Goal: Task Accomplishment & Management: Use online tool/utility

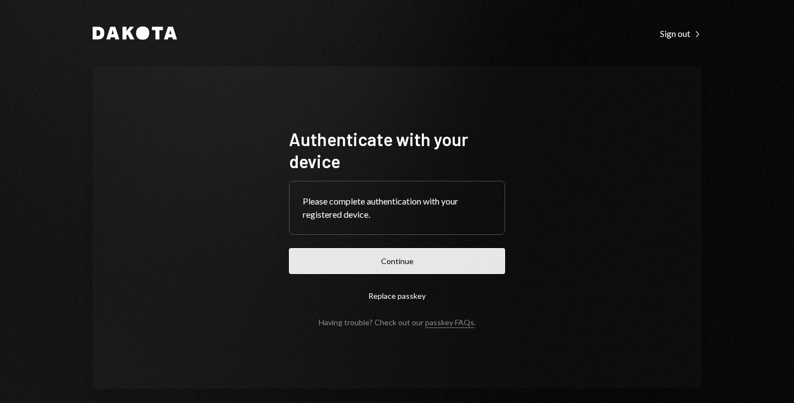
click at [372, 257] on button "Continue" at bounding box center [397, 261] width 216 height 26
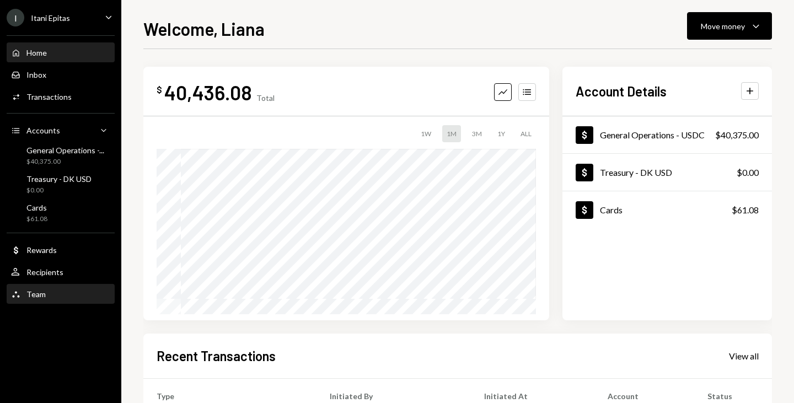
click at [61, 293] on div "Team Team" at bounding box center [60, 294] width 99 height 10
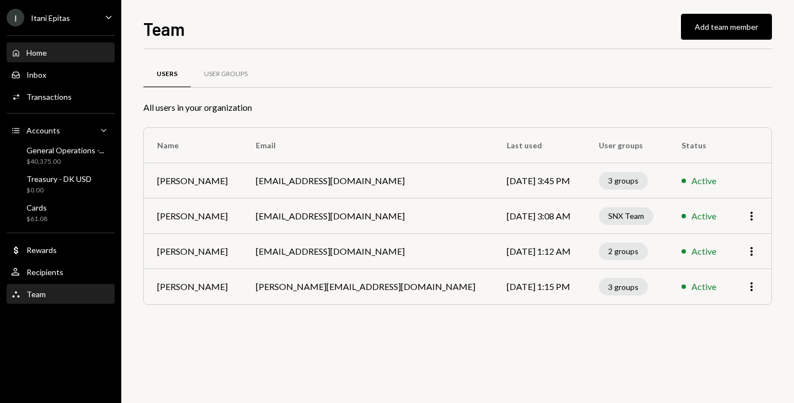
click at [47, 56] on div "Home Home" at bounding box center [60, 53] width 99 height 10
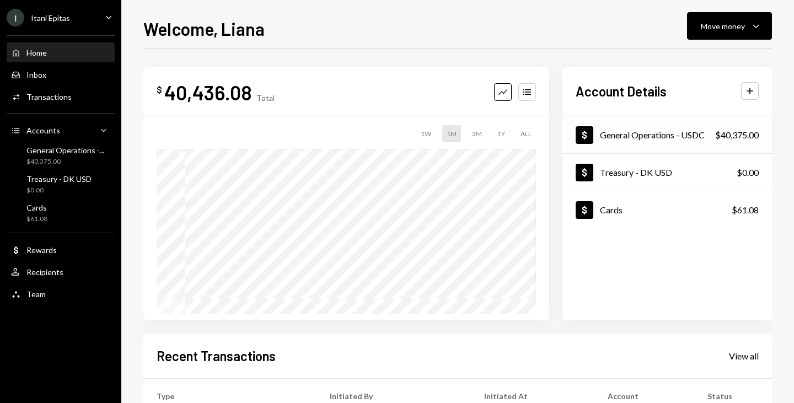
click at [605, 134] on div "General Operations - USDC" at bounding box center [652, 135] width 105 height 10
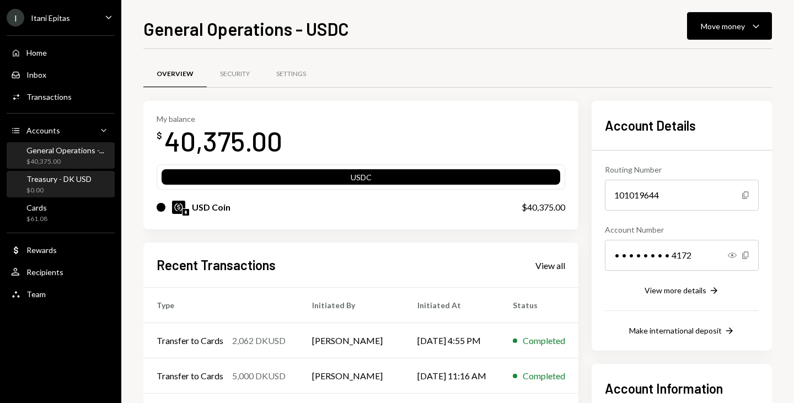
click at [53, 178] on div "Treasury - DK USD" at bounding box center [58, 178] width 65 height 9
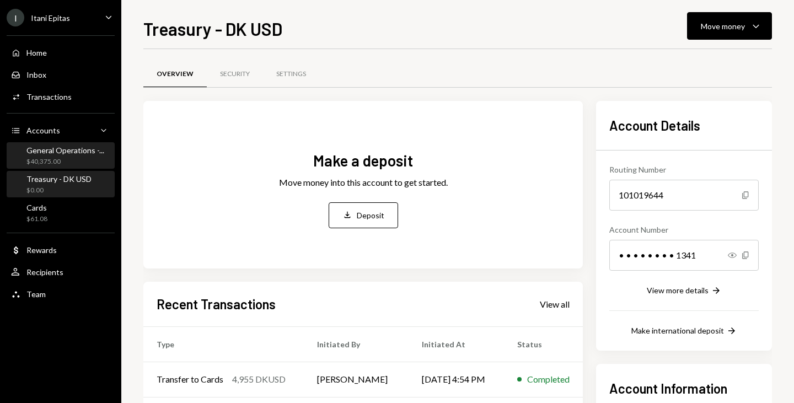
click at [69, 153] on div "General Operations -..." at bounding box center [65, 150] width 78 height 9
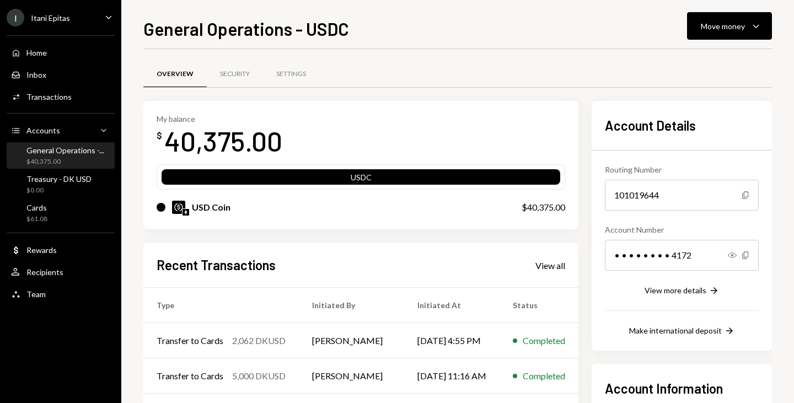
click at [367, 181] on div "USDC" at bounding box center [361, 178] width 399 height 15
click at [667, 287] on div "View more details" at bounding box center [676, 290] width 62 height 9
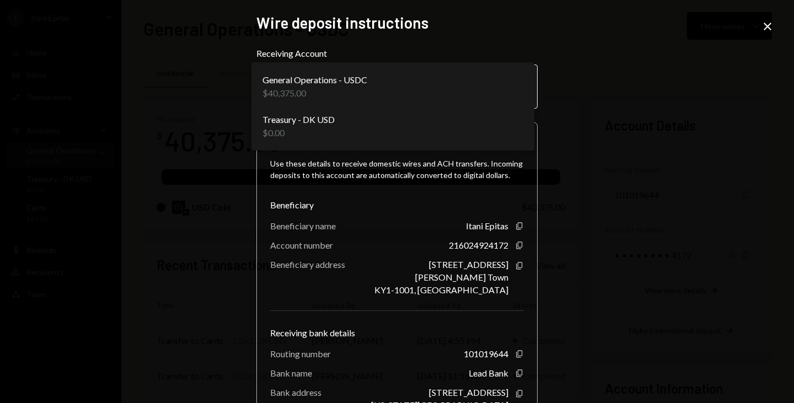
click at [508, 79] on body "I Itani Epitas Caret Down Home Home Inbox Inbox Activities Transactions Account…" at bounding box center [397, 201] width 794 height 403
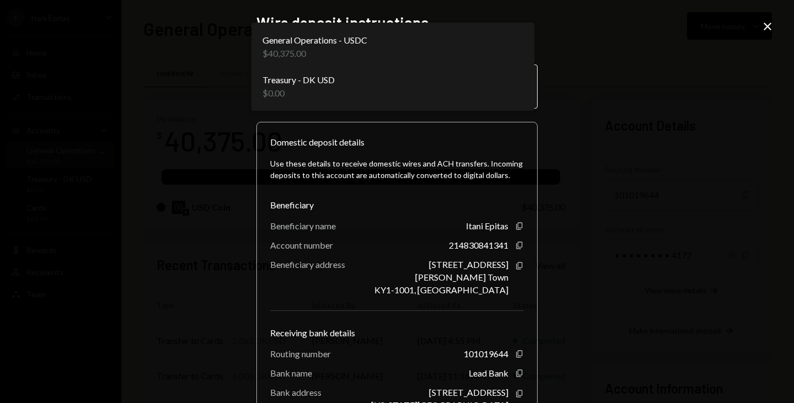
click at [462, 90] on body "I Itani Epitas Caret Down Home Home Inbox Inbox Activities Transactions Account…" at bounding box center [397, 201] width 794 height 403
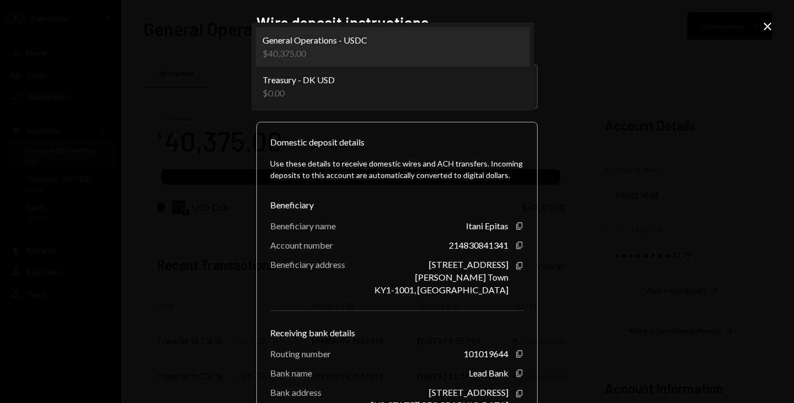
select select "**********"
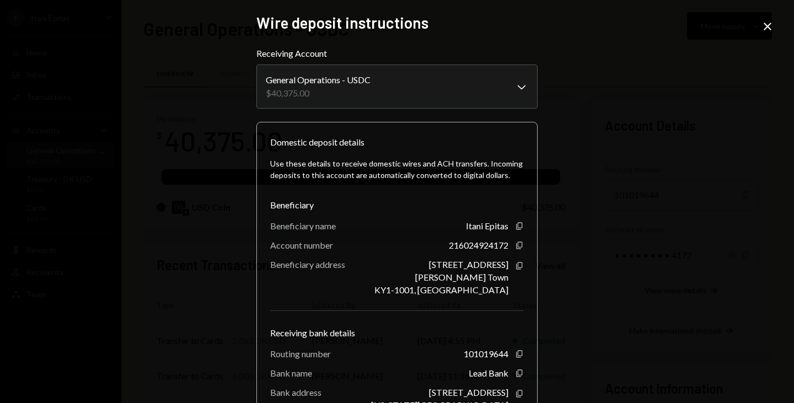
scroll to position [89, 0]
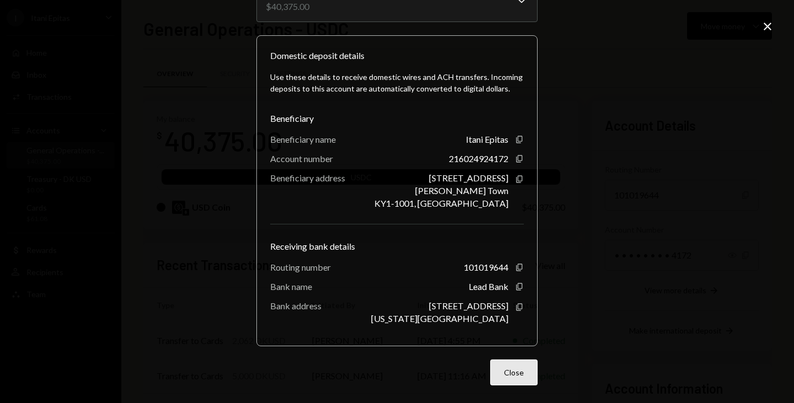
click at [512, 380] on button "Close" at bounding box center [513, 373] width 47 height 26
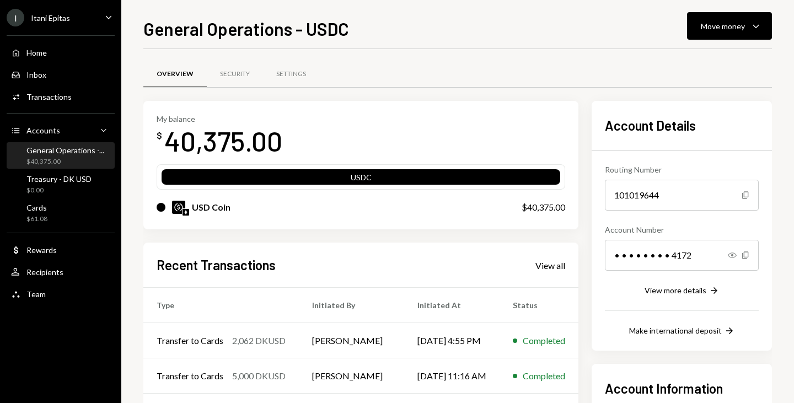
click at [174, 203] on img at bounding box center [178, 207] width 13 height 13
click at [753, 26] on icon "Caret Down" at bounding box center [755, 25] width 13 height 13
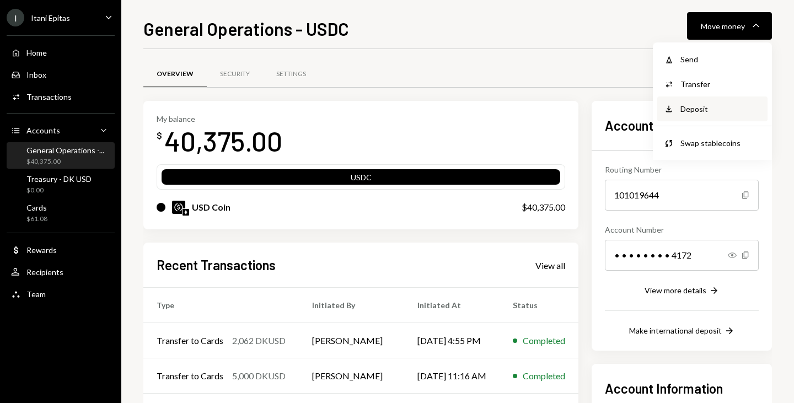
click at [720, 100] on div "Deposit Deposit" at bounding box center [712, 108] width 110 height 25
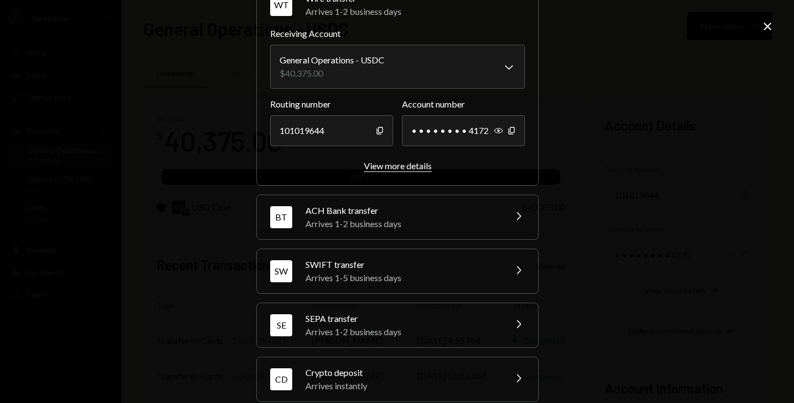
scroll to position [64, 0]
click at [427, 363] on div "CD Crypto deposit Arrives instantly Chevron Right" at bounding box center [397, 380] width 281 height 44
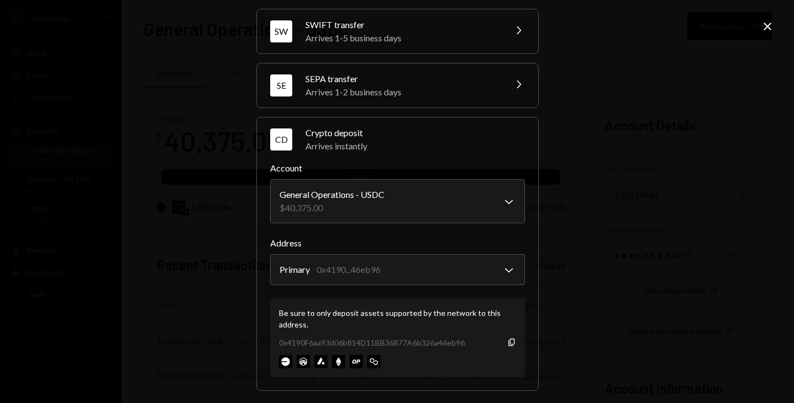
scroll to position [151, 0]
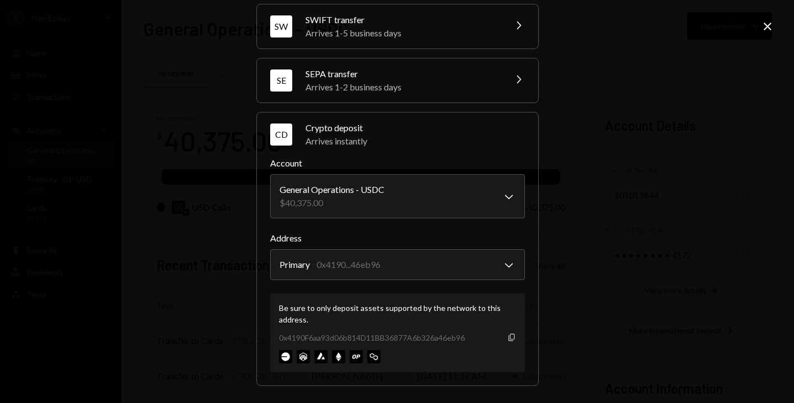
click at [508, 339] on icon "button" at bounding box center [511, 337] width 6 height 7
